Goal: Task Accomplishment & Management: Use online tool/utility

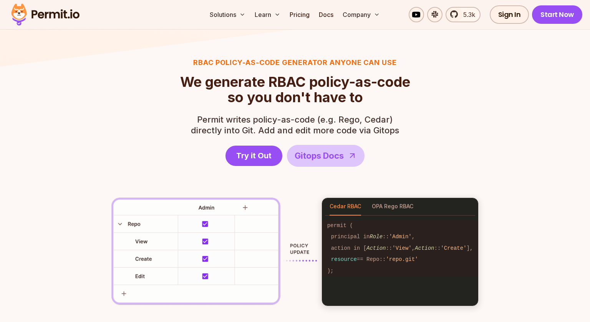
scroll to position [1028, 0]
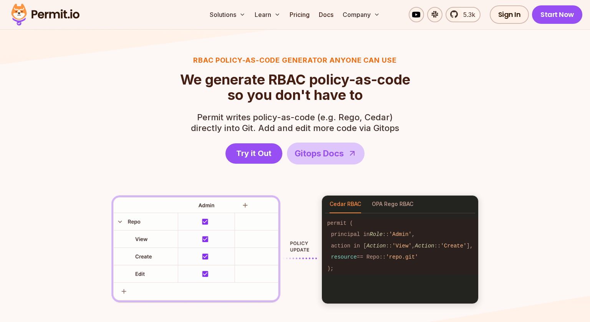
click at [422, 129] on div "RBAC Policy-as-code generator anyone can use We generate RBAC policy-as-code so…" at bounding box center [295, 179] width 443 height 249
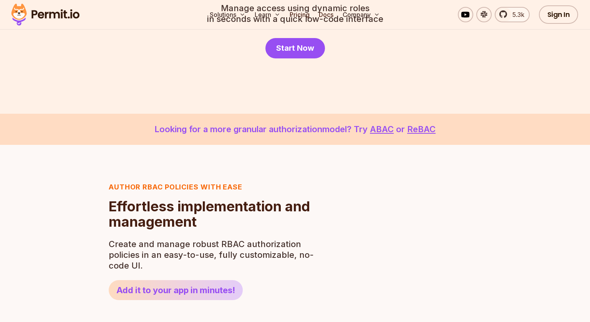
scroll to position [0, 0]
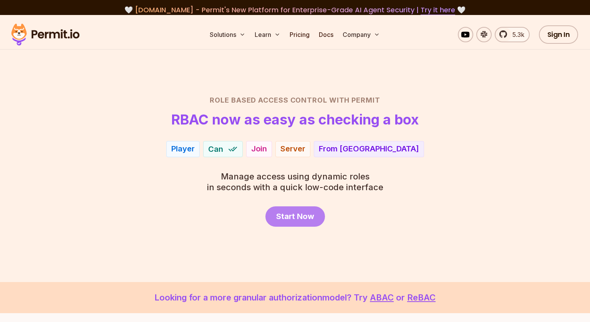
click at [288, 217] on span "Start Now" at bounding box center [295, 216] width 38 height 11
